Goal: Navigation & Orientation: Find specific page/section

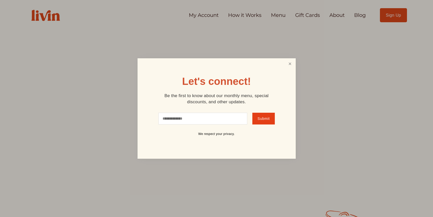
click at [289, 66] on link "Close" at bounding box center [290, 63] width 10 height 9
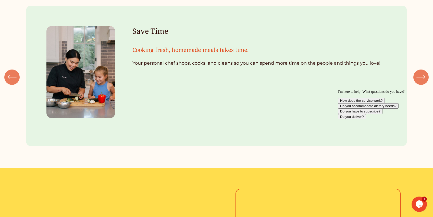
scroll to position [637, 0]
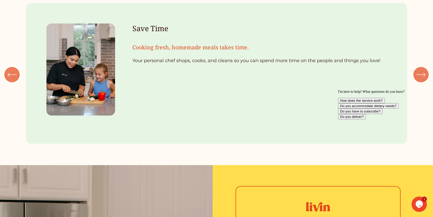
click at [419, 75] on icon "\a \a \a Next\a \a" at bounding box center [421, 74] width 9 height 9
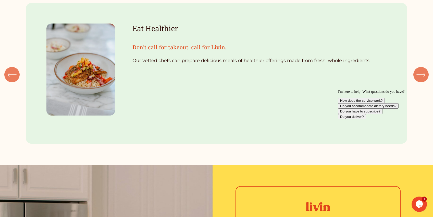
click at [419, 75] on icon "\a \a \a Next\a \a" at bounding box center [421, 74] width 9 height 9
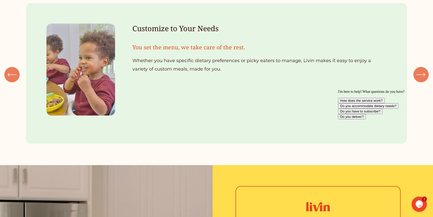
click at [419, 75] on icon "\a \a \a Next\a \a" at bounding box center [421, 74] width 9 height 9
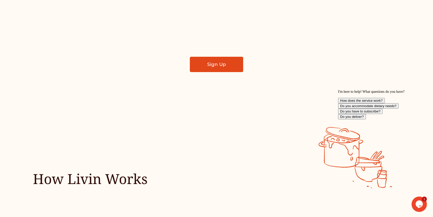
scroll to position [0, 0]
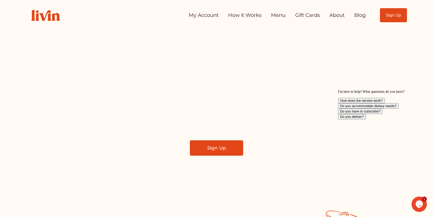
click at [241, 15] on link "How it Works" at bounding box center [244, 15] width 33 height 10
